Goal: Information Seeking & Learning: Learn about a topic

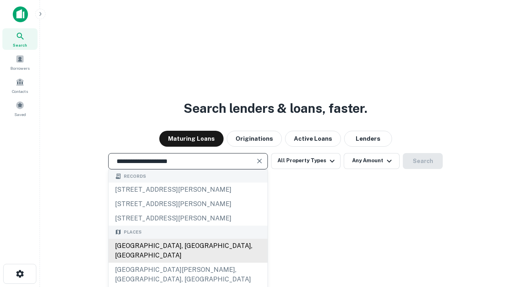
click at [188, 263] on div "[GEOGRAPHIC_DATA], [GEOGRAPHIC_DATA], [GEOGRAPHIC_DATA]" at bounding box center [188, 251] width 159 height 24
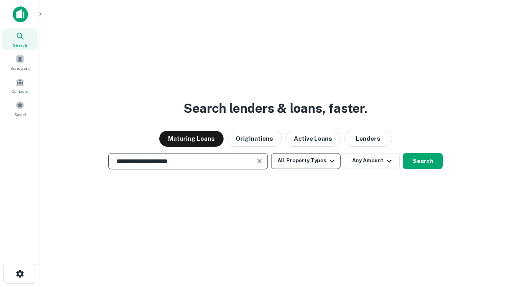
type input "**********"
click at [306, 161] on button "All Property Types" at bounding box center [305, 161] width 69 height 16
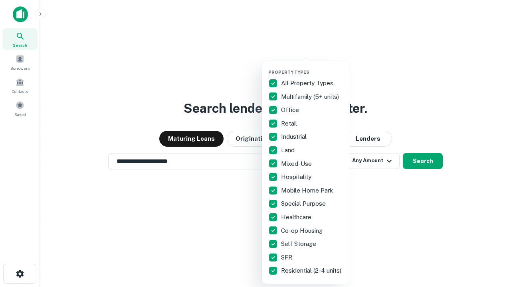
click at [312, 67] on button "button" at bounding box center [312, 67] width 88 height 0
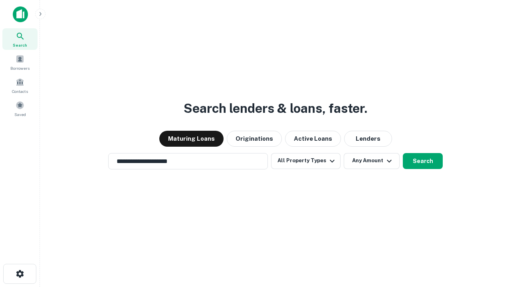
scroll to position [12, 0]
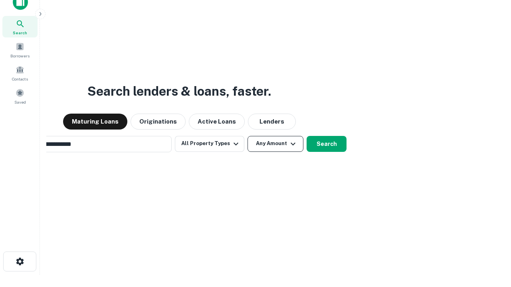
click at [248, 136] on button "Any Amount" at bounding box center [276, 144] width 56 height 16
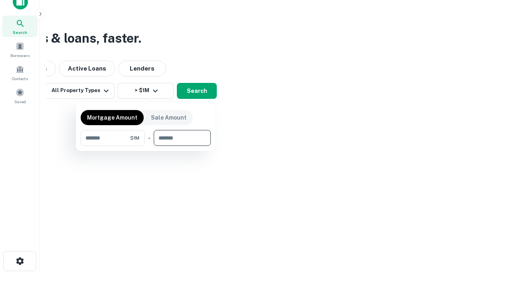
type input "*******"
click at [146, 146] on button "button" at bounding box center [146, 146] width 130 height 0
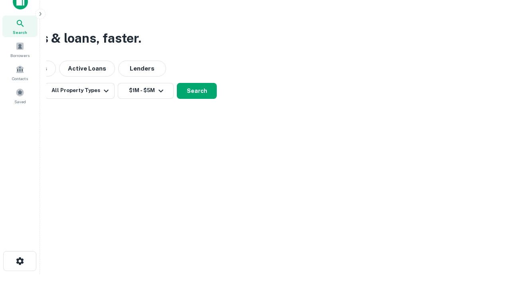
scroll to position [12, 0]
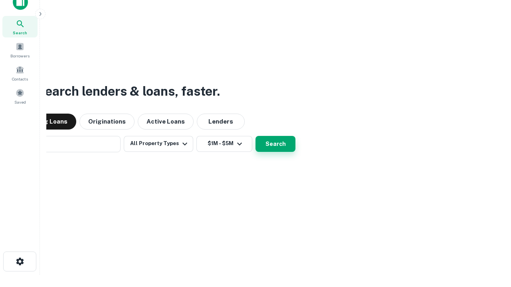
click at [255, 136] on button "Search" at bounding box center [275, 144] width 40 height 16
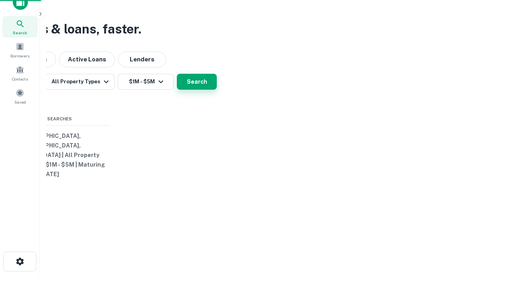
scroll to position [13, 0]
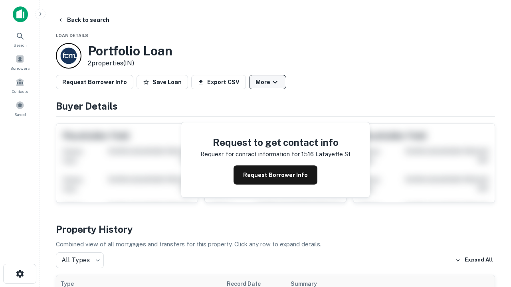
click at [267, 82] on button "More" at bounding box center [267, 82] width 37 height 14
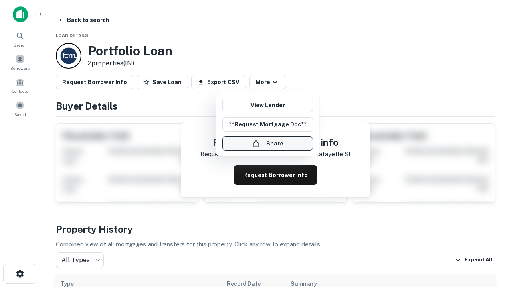
click at [267, 144] on button "Share" at bounding box center [267, 144] width 91 height 14
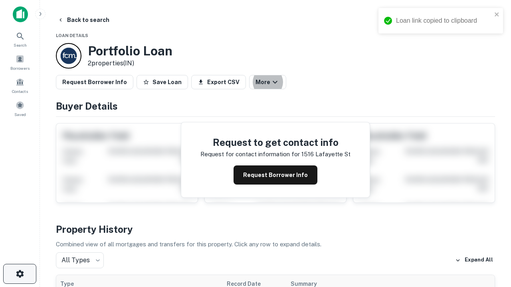
click at [20, 274] on icon "button" at bounding box center [20, 274] width 10 height 10
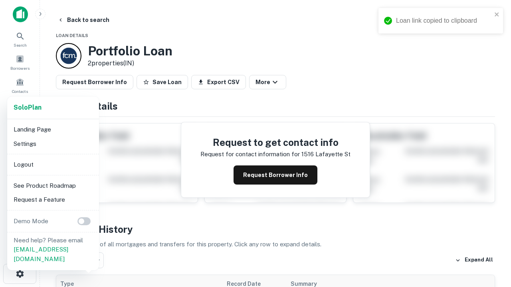
click at [53, 164] on li "Logout" at bounding box center [52, 165] width 85 height 14
